Goal: Find specific page/section: Find specific page/section

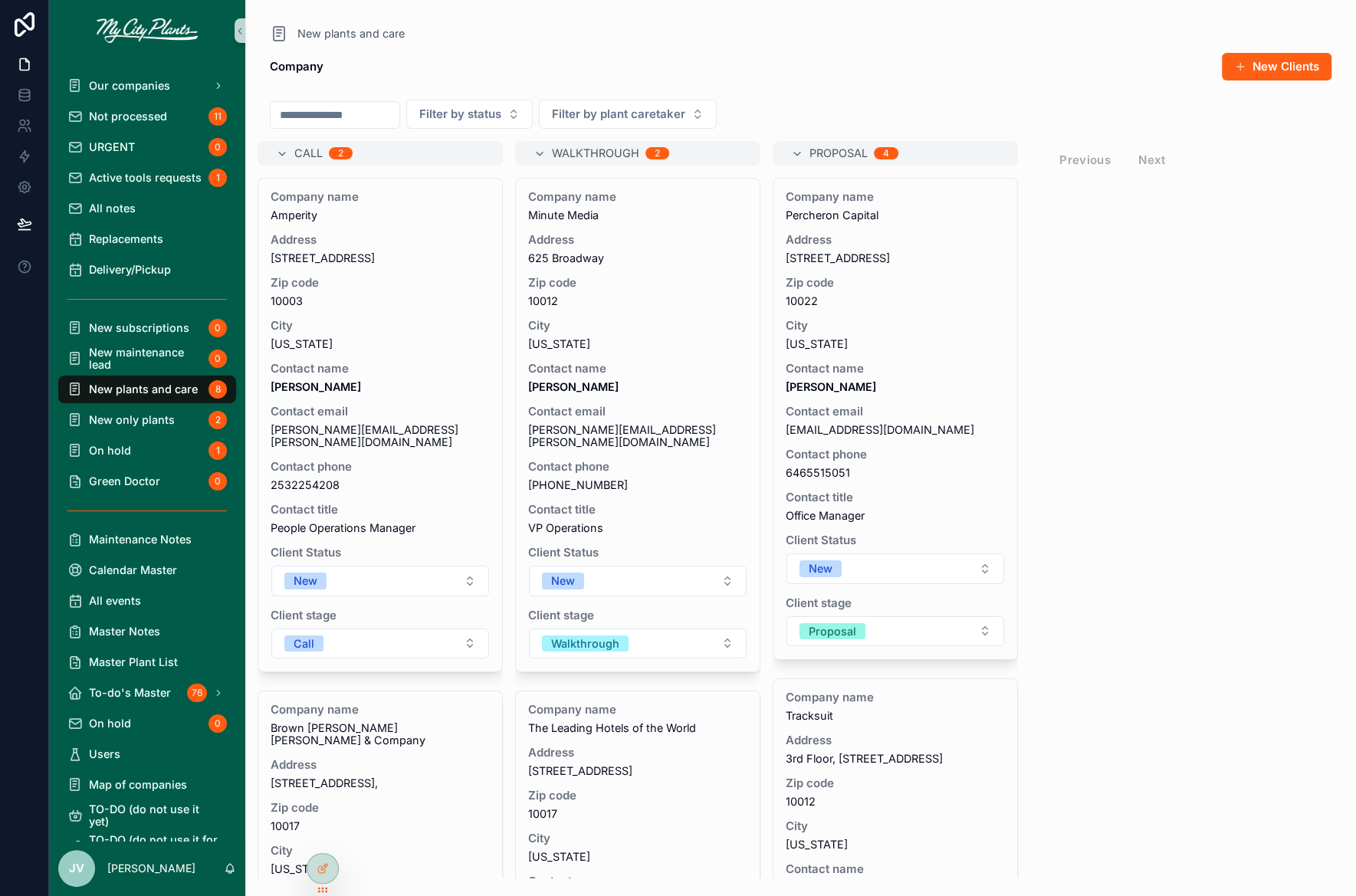
scroll to position [1288, 0]
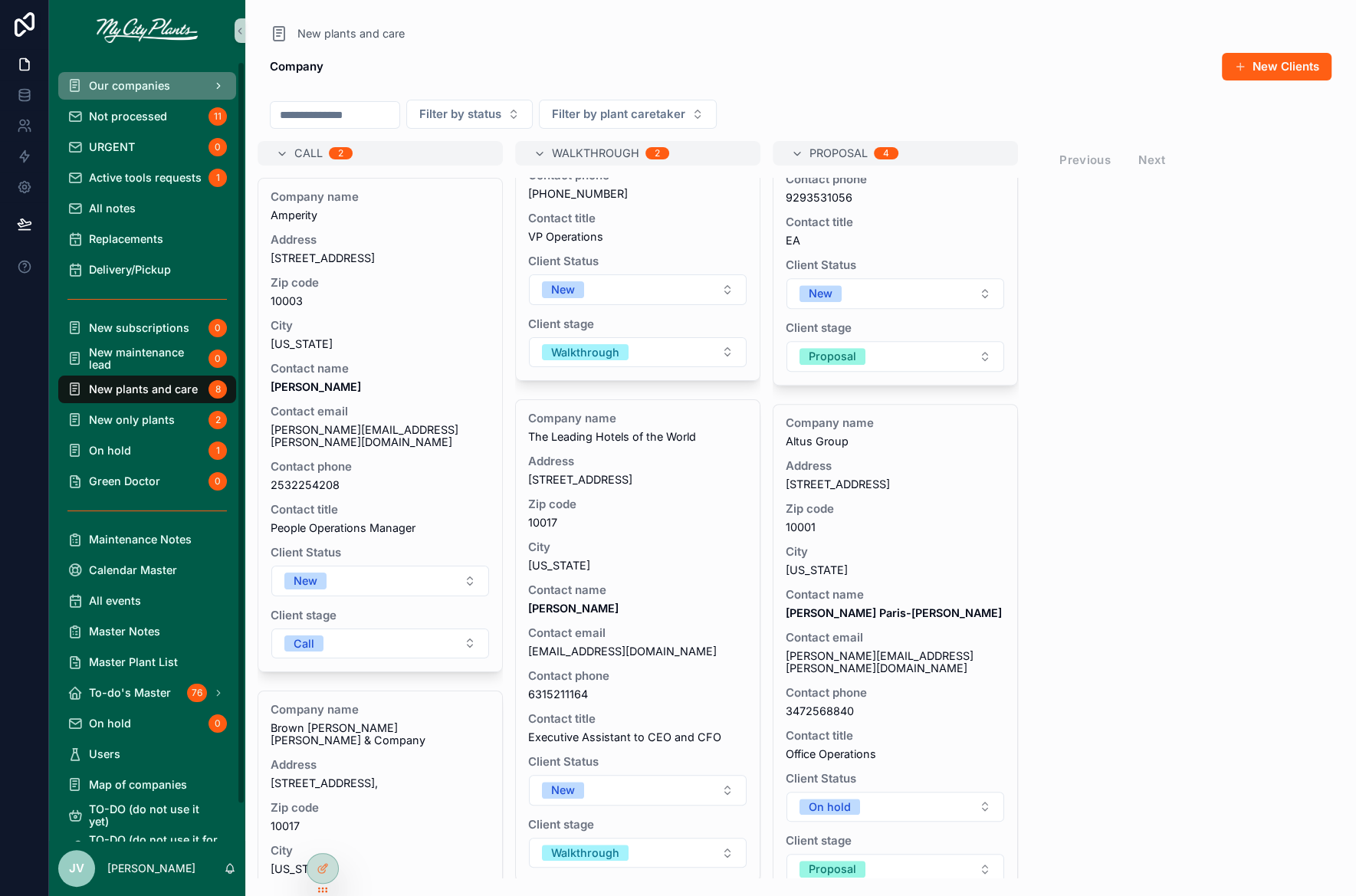
click at [114, 81] on span "Our companies" at bounding box center [130, 86] width 81 height 13
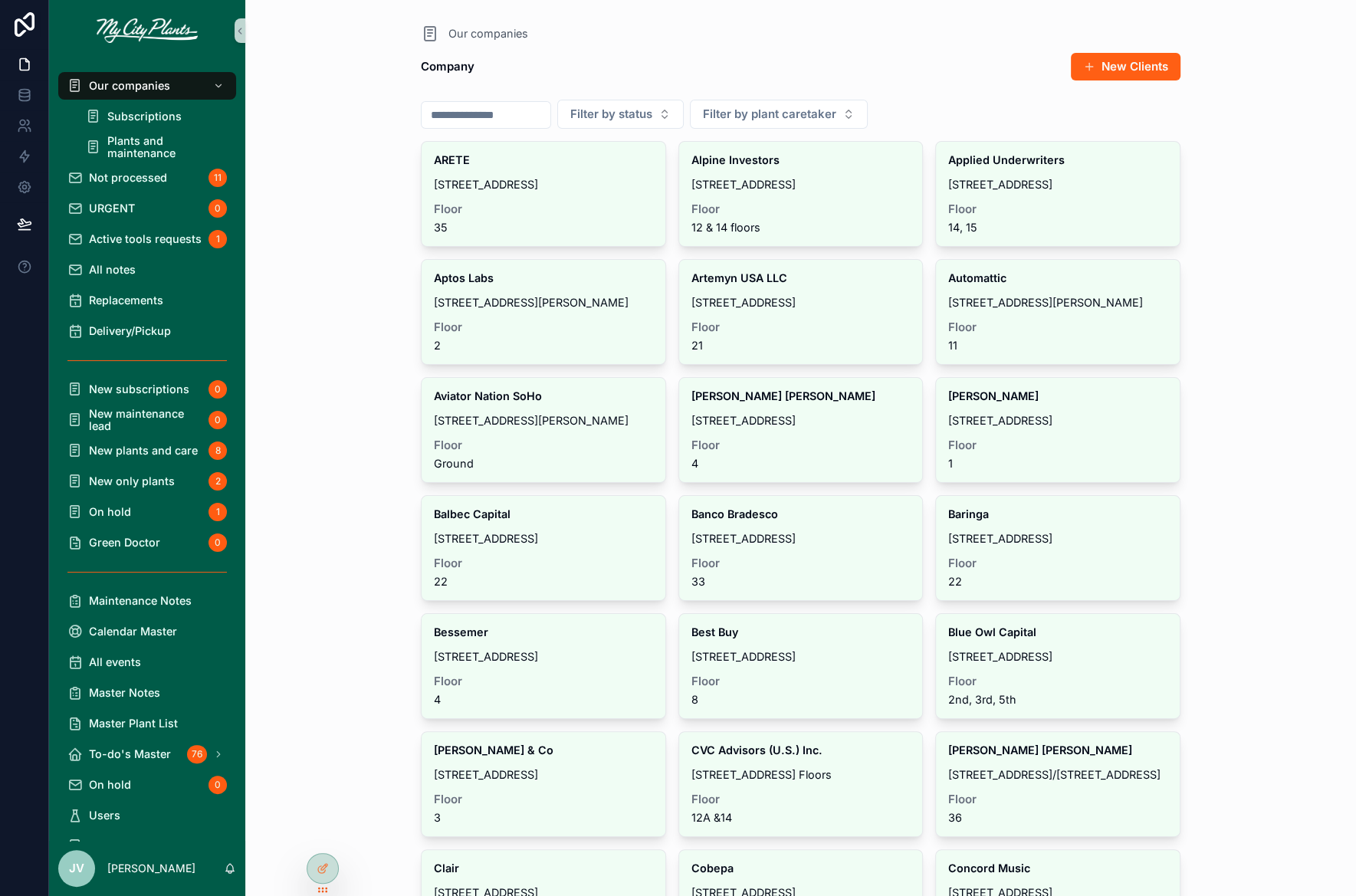
click at [521, 116] on input "scrollable content" at bounding box center [486, 115] width 129 height 22
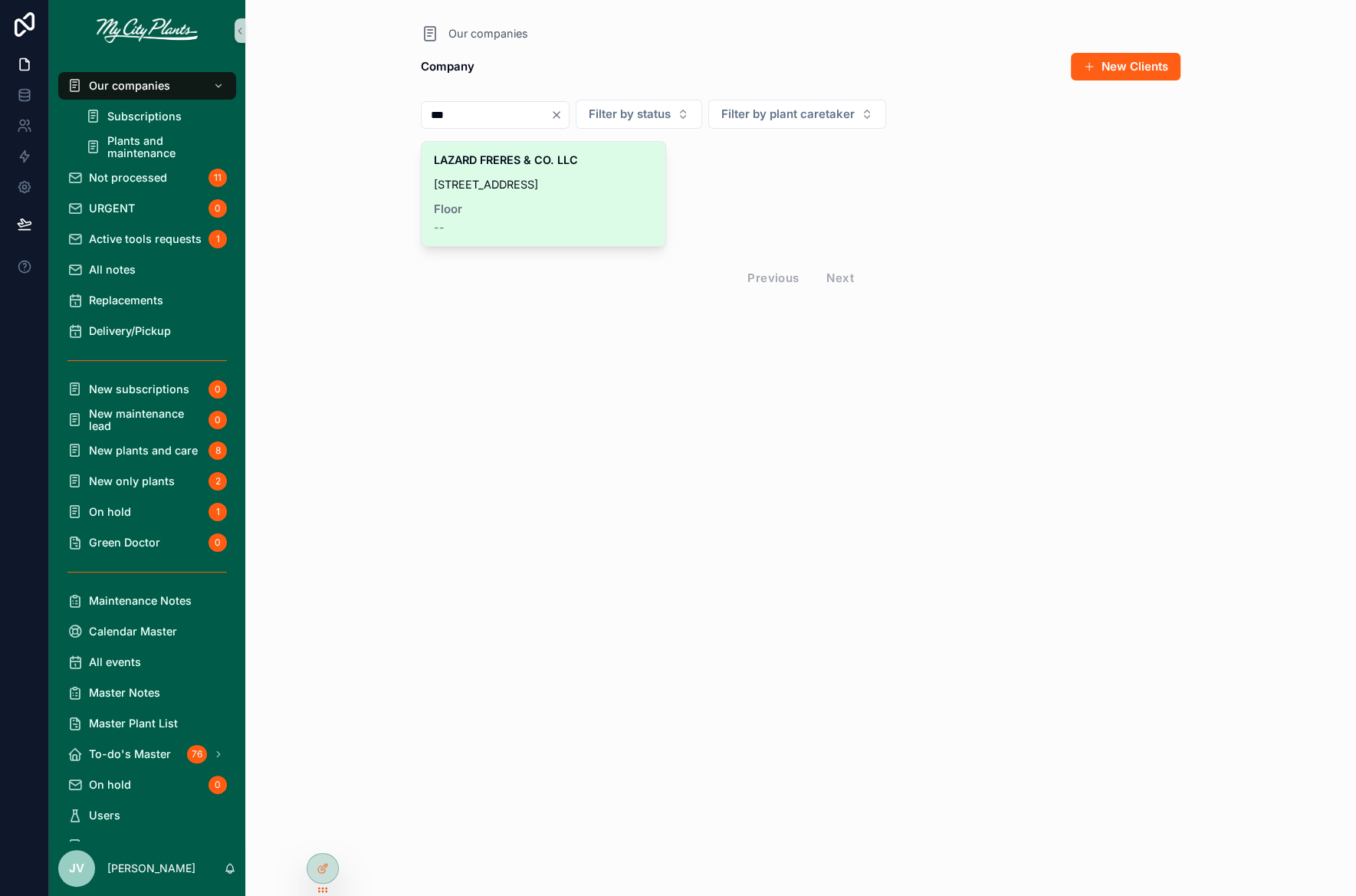
type input "***"
click at [481, 195] on div "LAZARD FRERES & CO. LLC [STREET_ADDRESS] - 55th Floor Floor --" at bounding box center [543, 194] width 244 height 104
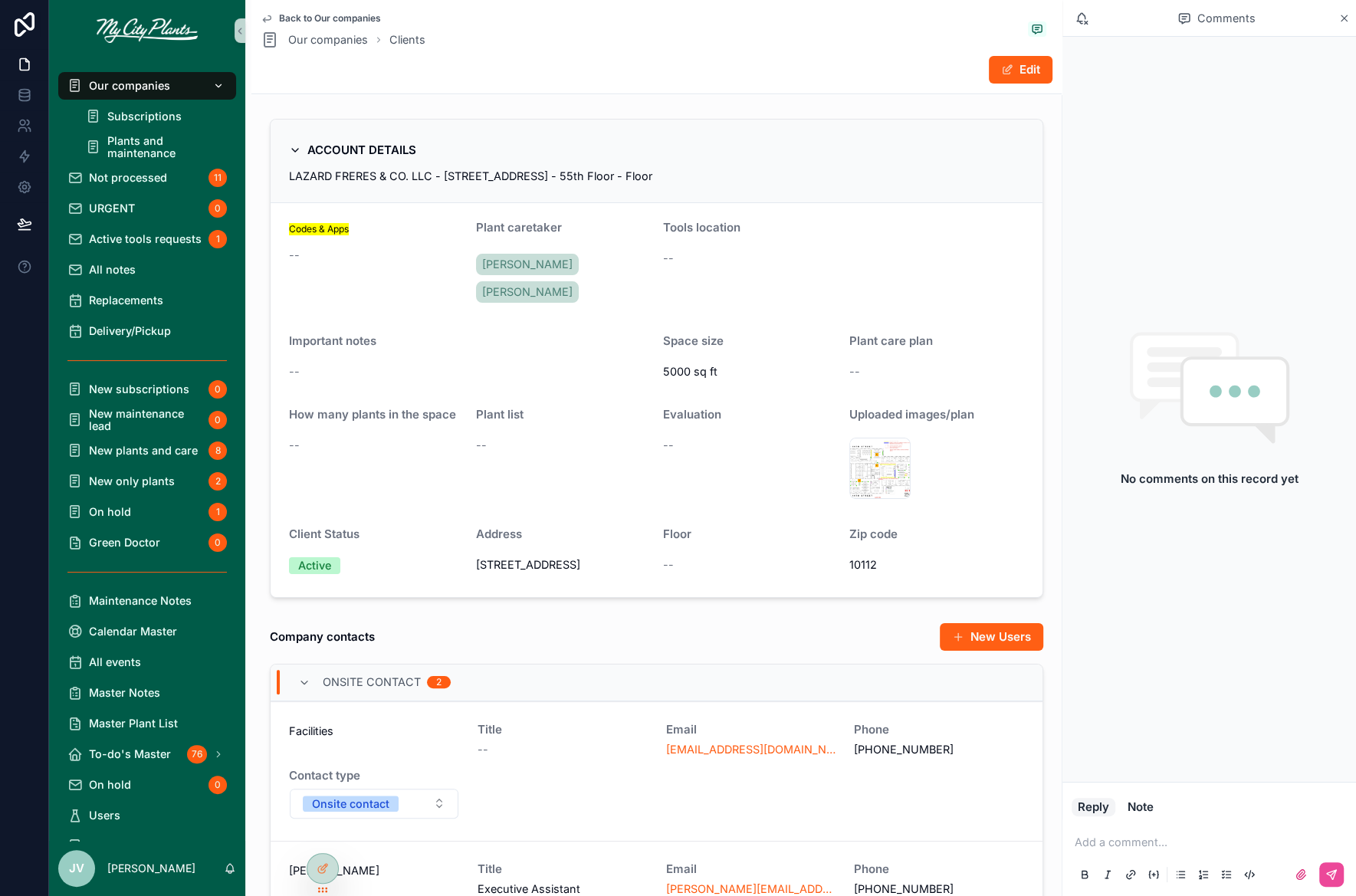
click at [136, 86] on span "Our companies" at bounding box center [130, 86] width 81 height 13
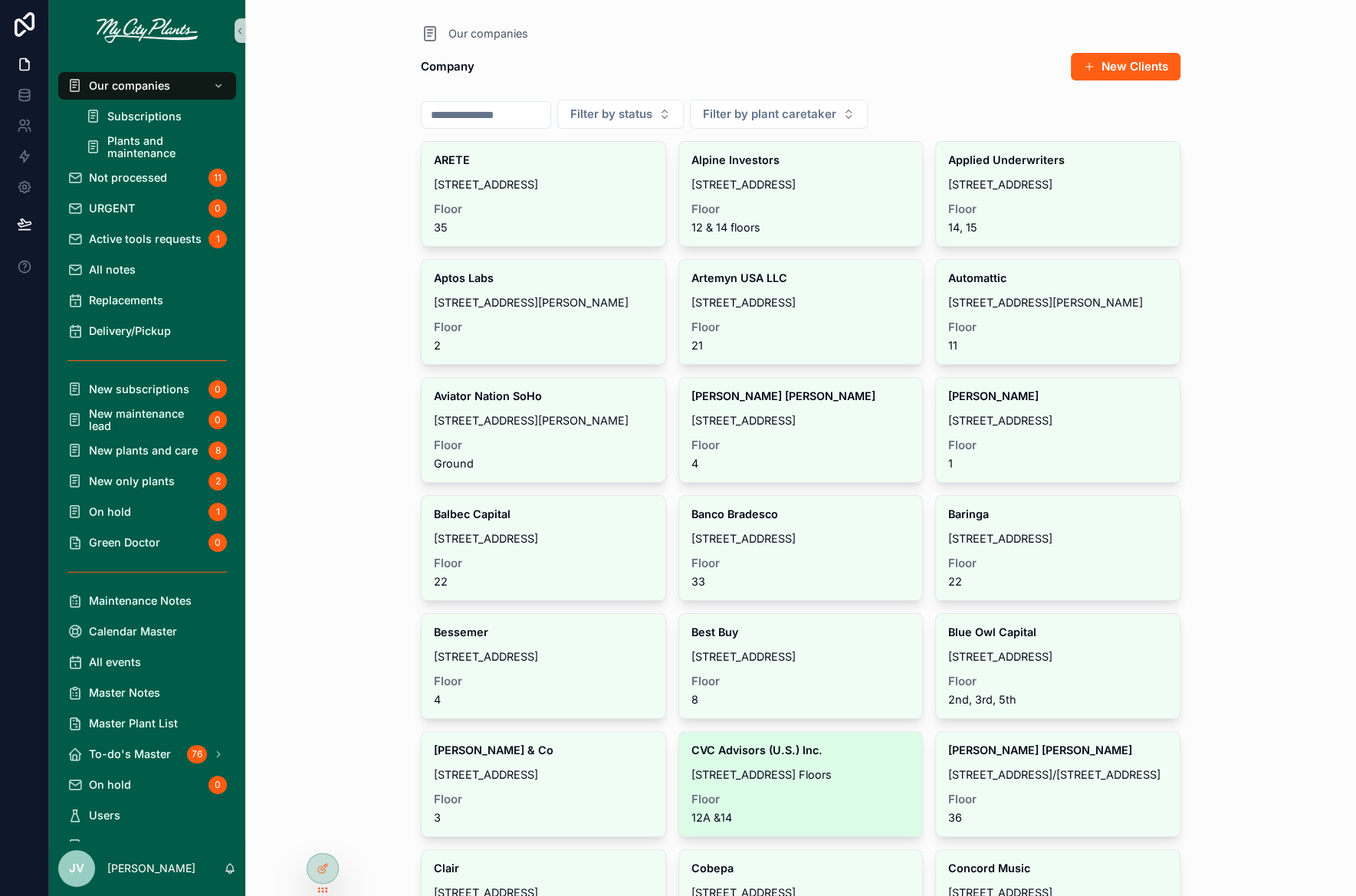
click at [764, 753] on div "CVC Advisors (U.S.) Inc. [STREET_ADDRESS] &14" at bounding box center [801, 784] width 244 height 104
